Goal: Task Accomplishment & Management: Manage account settings

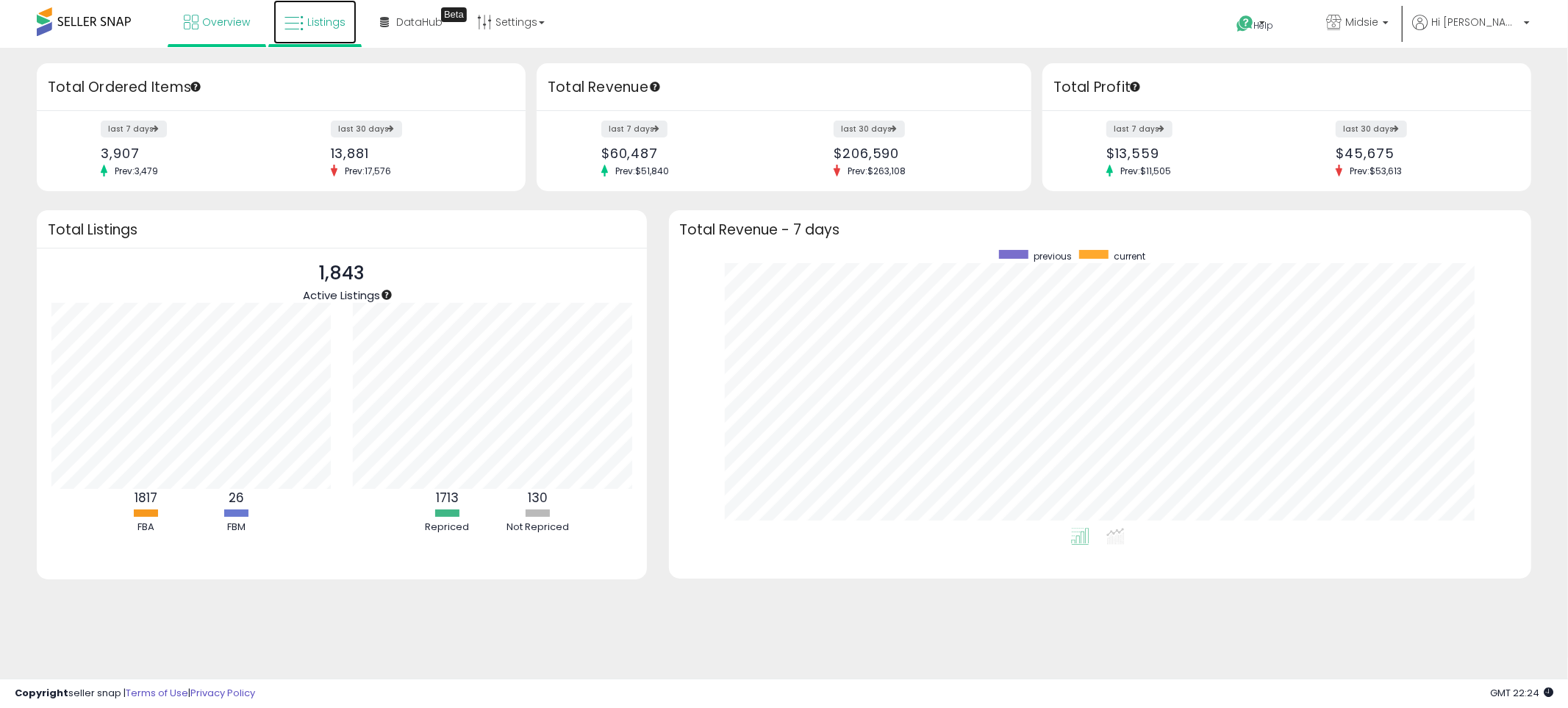
click at [313, 18] on span "Listings" at bounding box center [326, 22] width 38 height 15
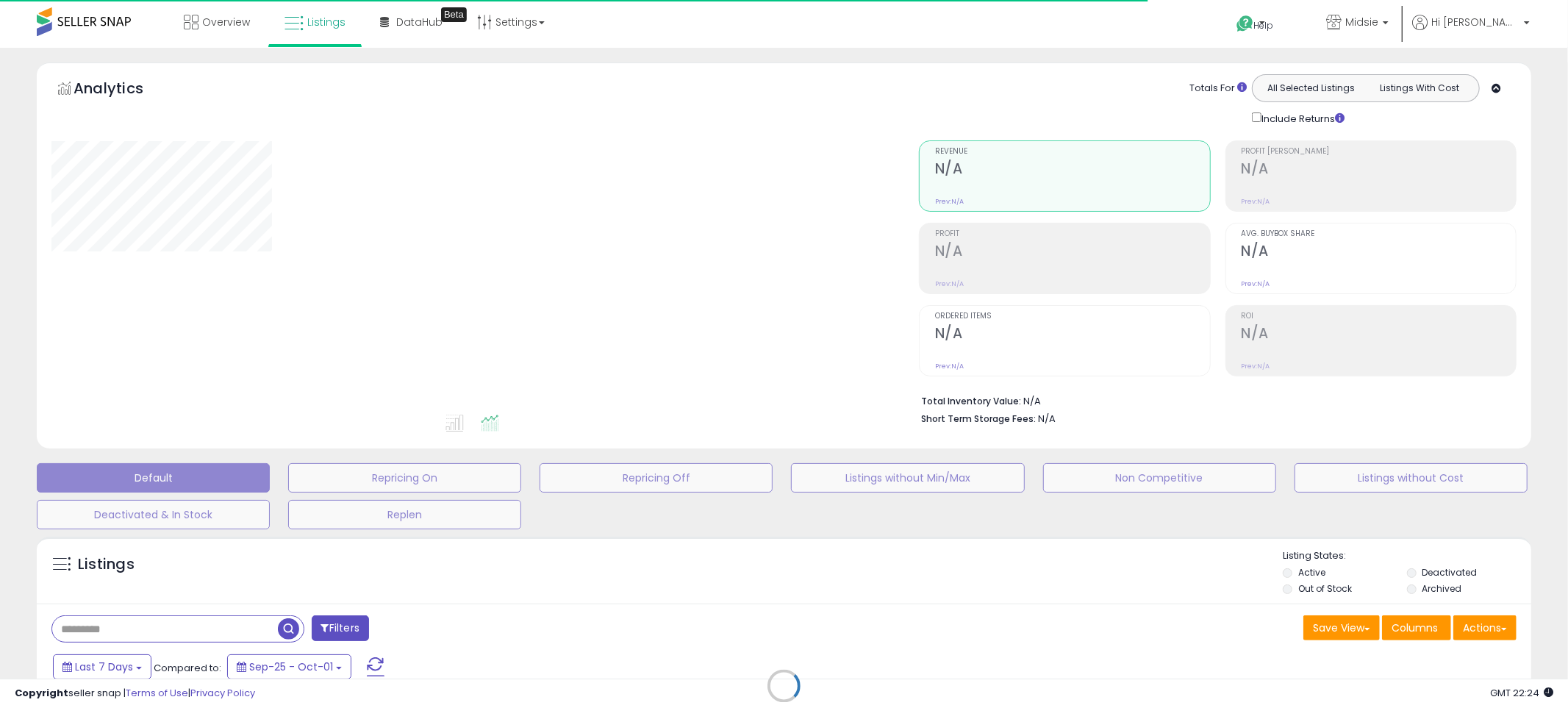
click at [172, 634] on div "Retrieving listings data.." at bounding box center [784, 697] width 1516 height 336
click at [718, 590] on div "Retrieving listings data.." at bounding box center [784, 697] width 1516 height 336
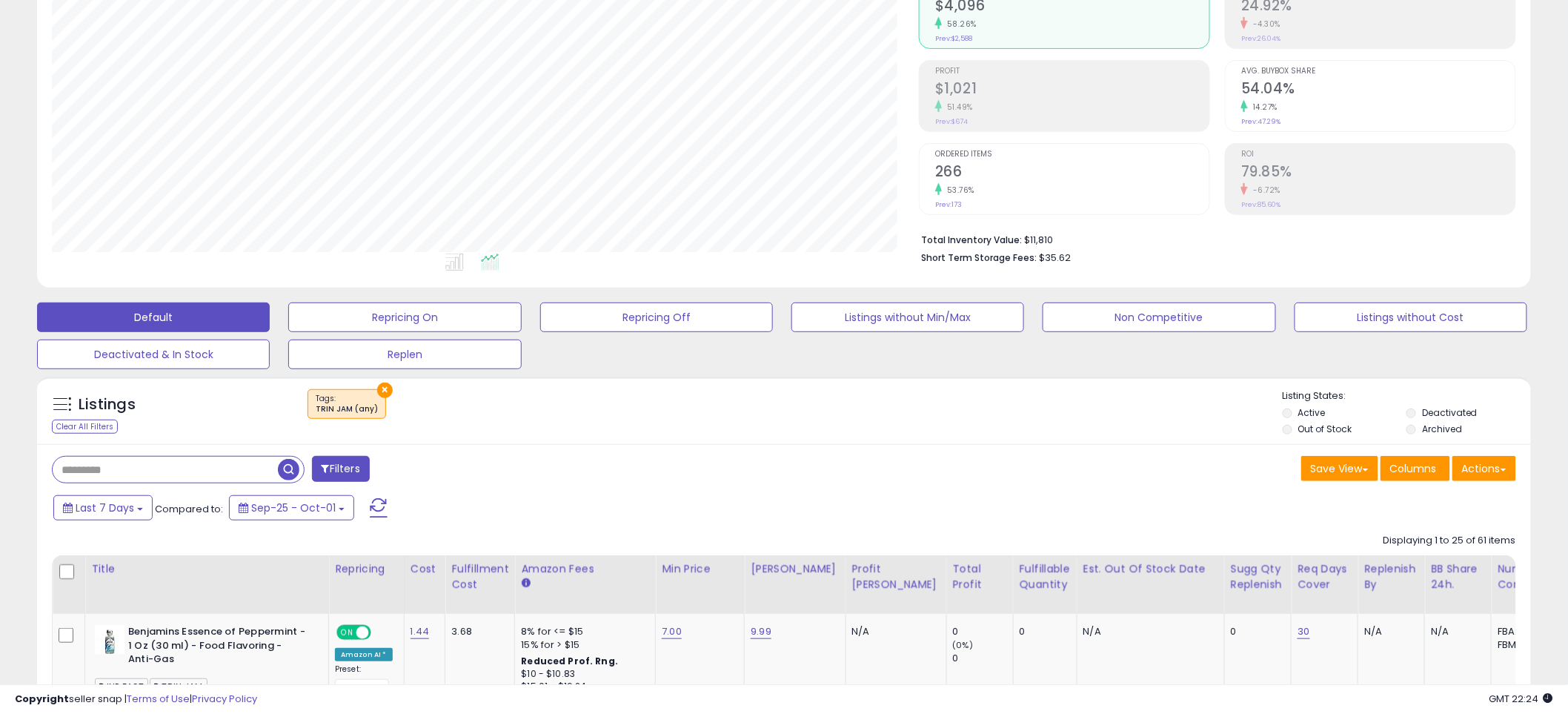
scroll to position [304, 867]
click at [384, 383] on button "×" at bounding box center [385, 391] width 16 height 16
click at [0, 0] on div "Retrieving listings data.." at bounding box center [0, 0] width 0 height 0
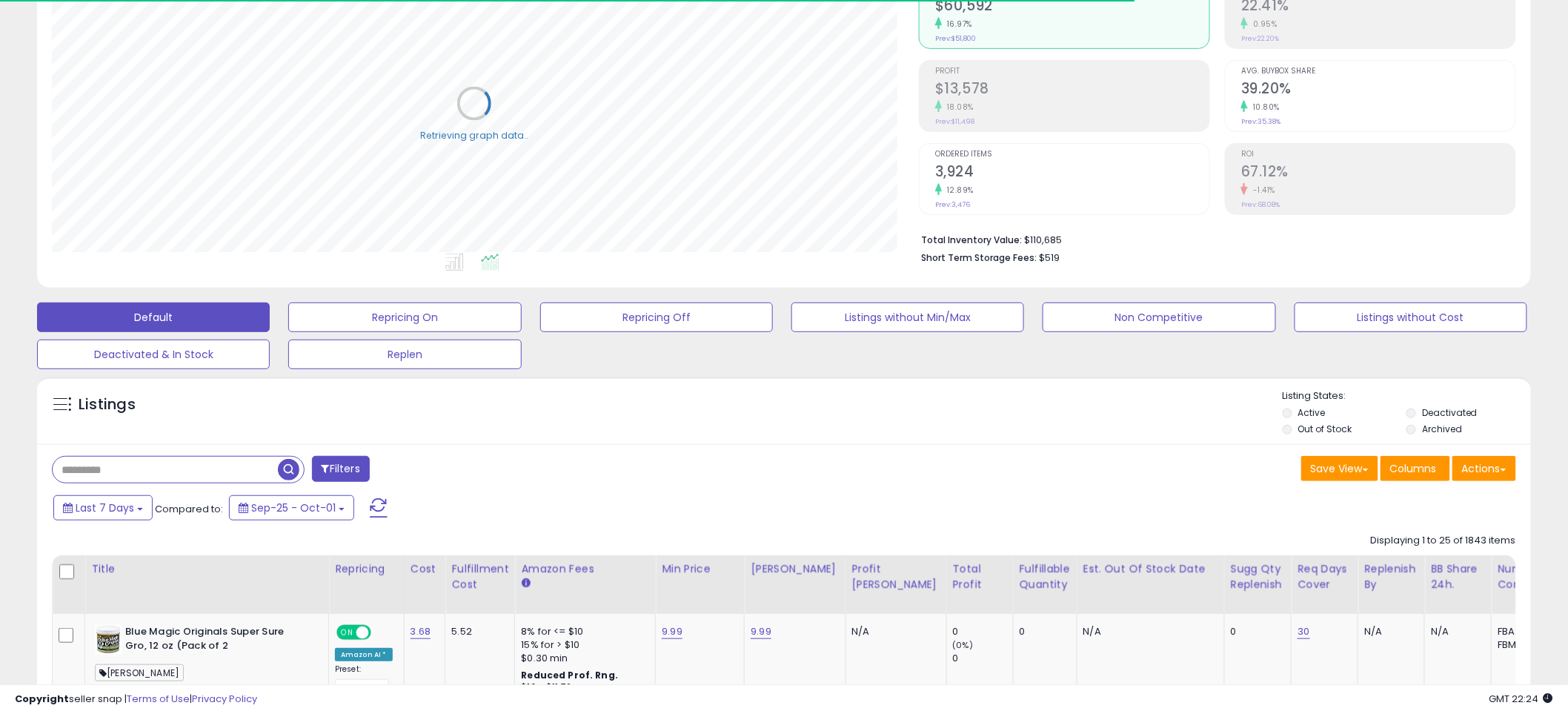
click at [198, 475] on input "text" at bounding box center [165, 469] width 226 height 26
type input "********"
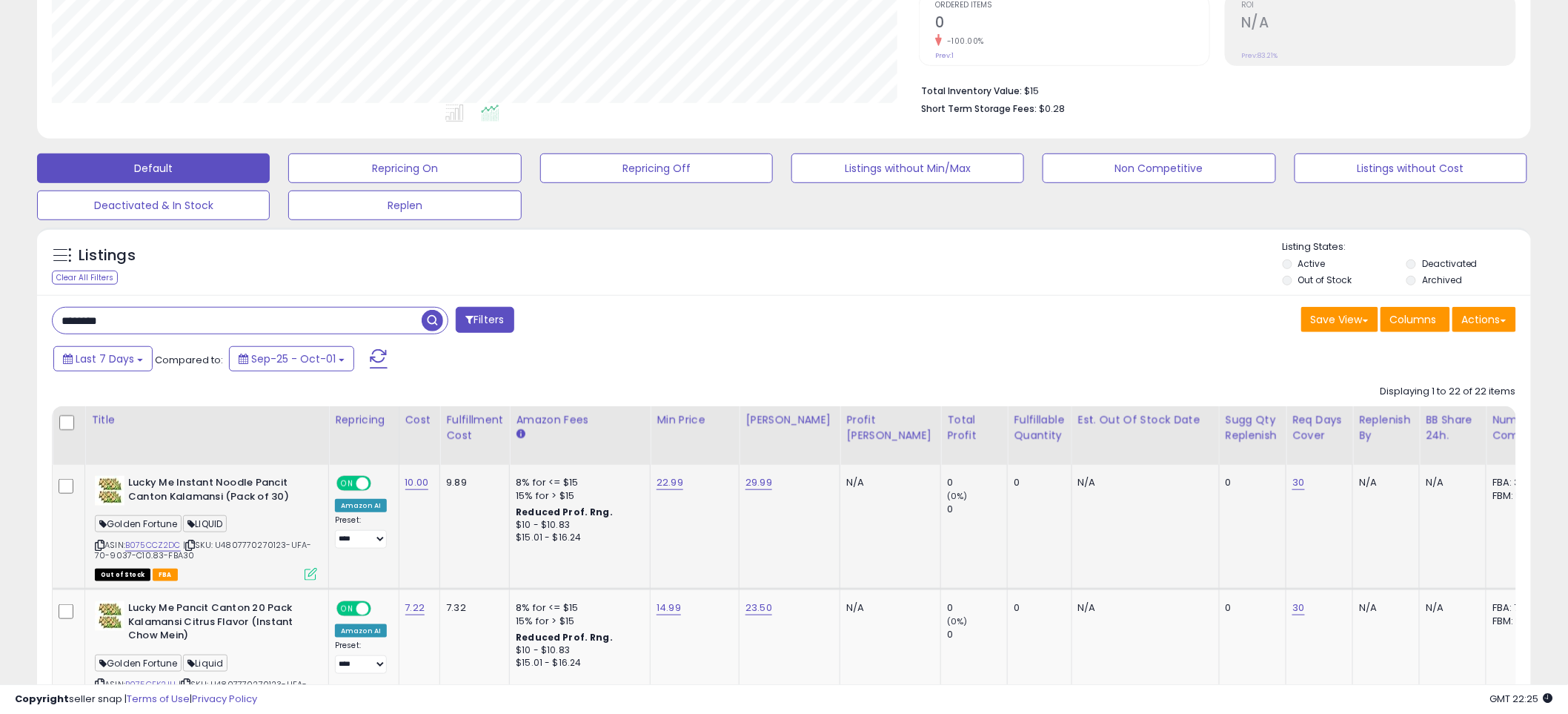
scroll to position [329, 0]
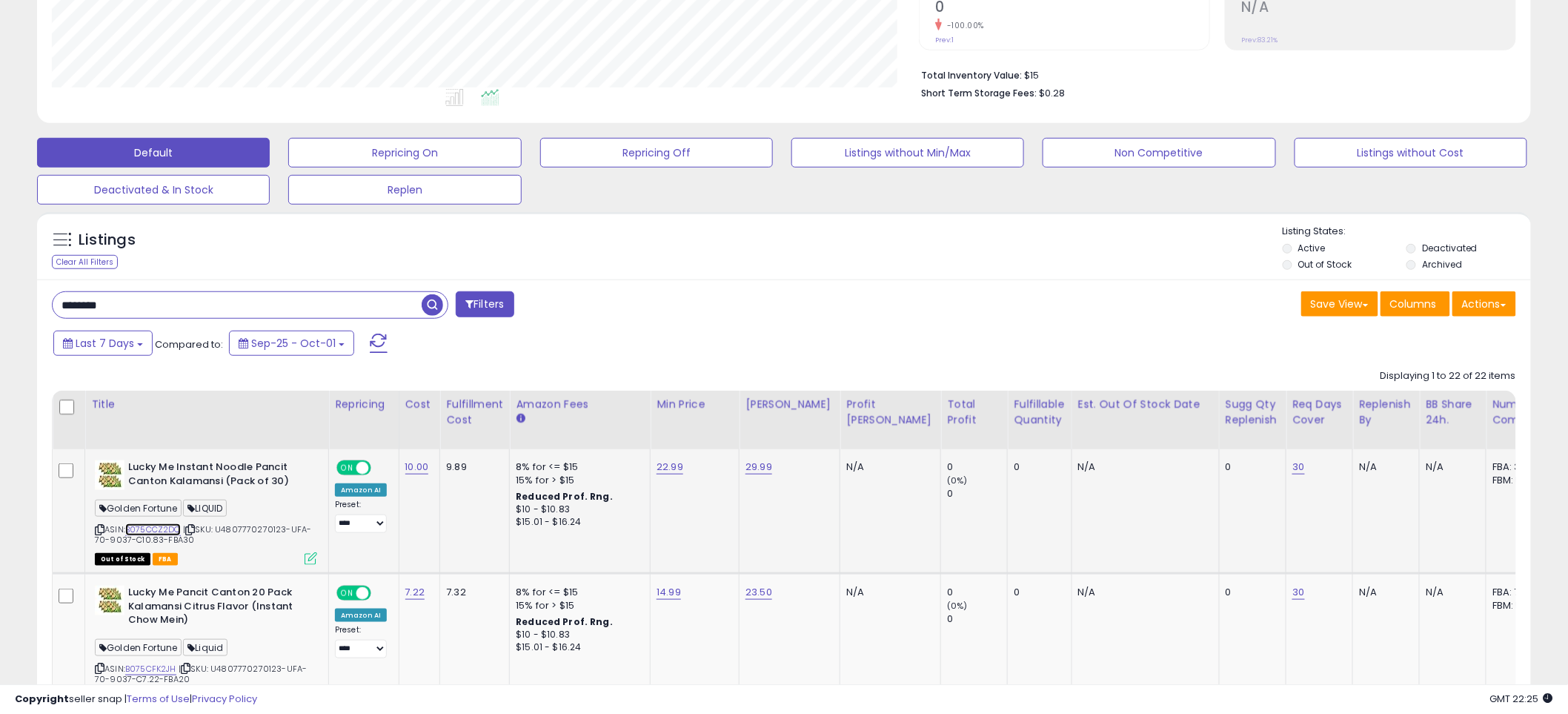
click at [163, 527] on link "B075CCZ2DC" at bounding box center [153, 529] width 56 height 12
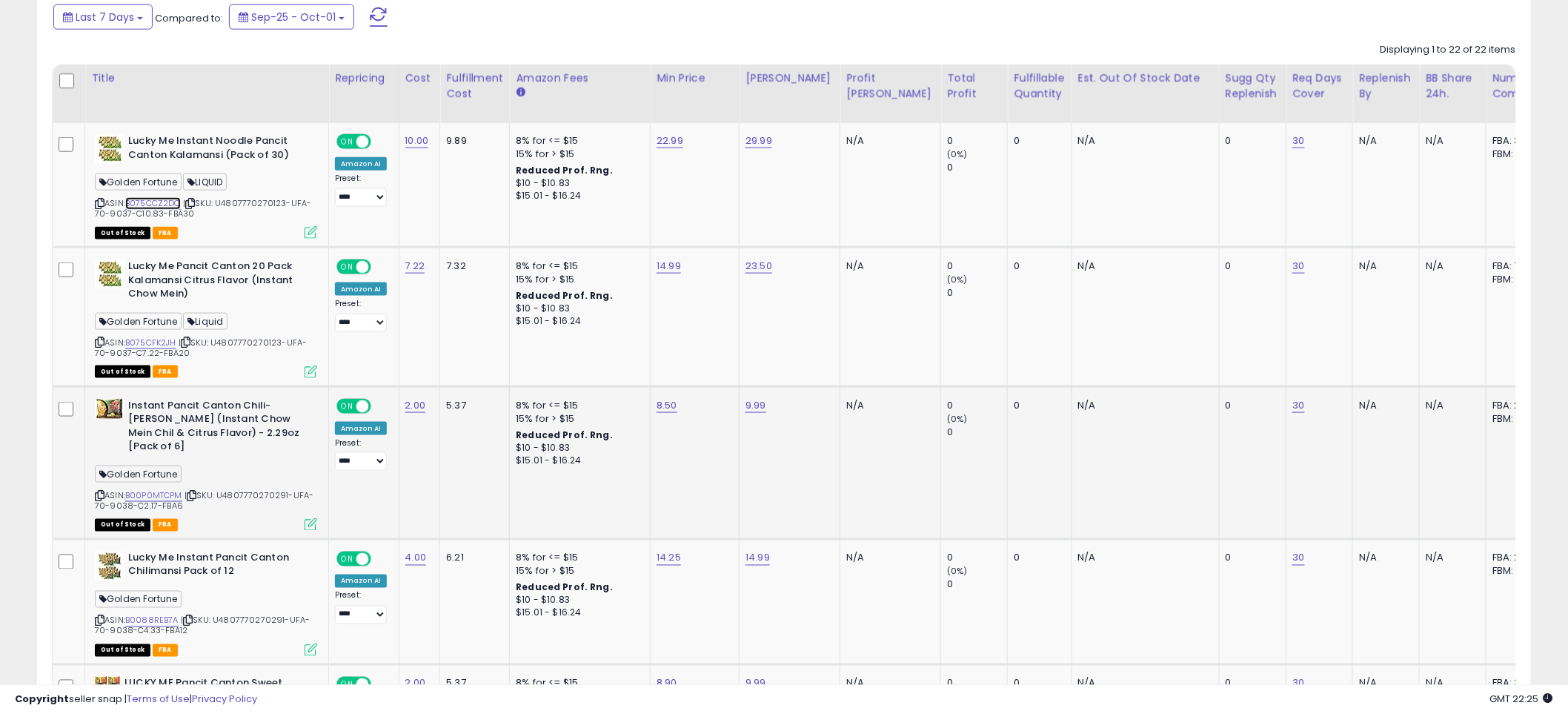
scroll to position [658, 0]
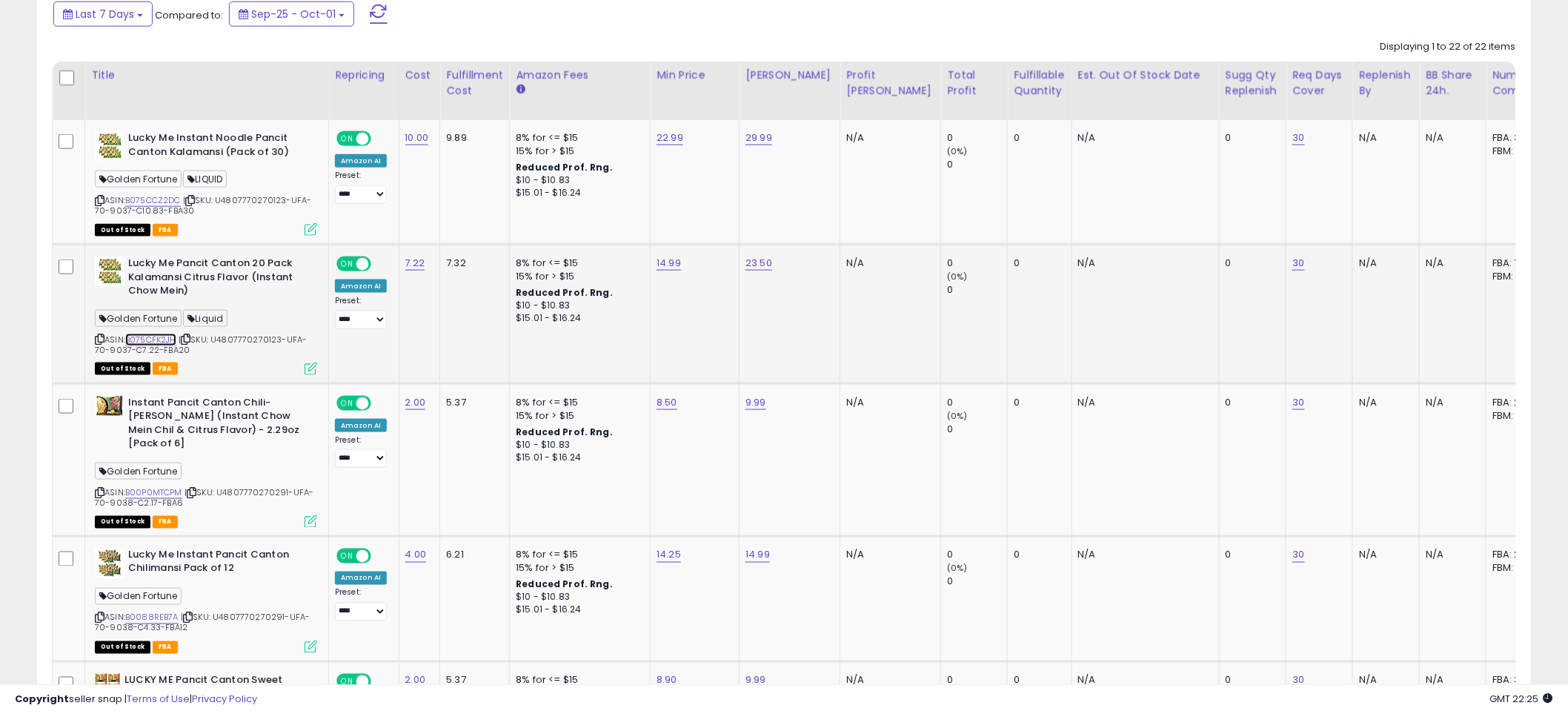
click at [168, 334] on link "B075CFK2JH" at bounding box center [151, 340] width 51 height 12
